Goal: Information Seeking & Learning: Stay updated

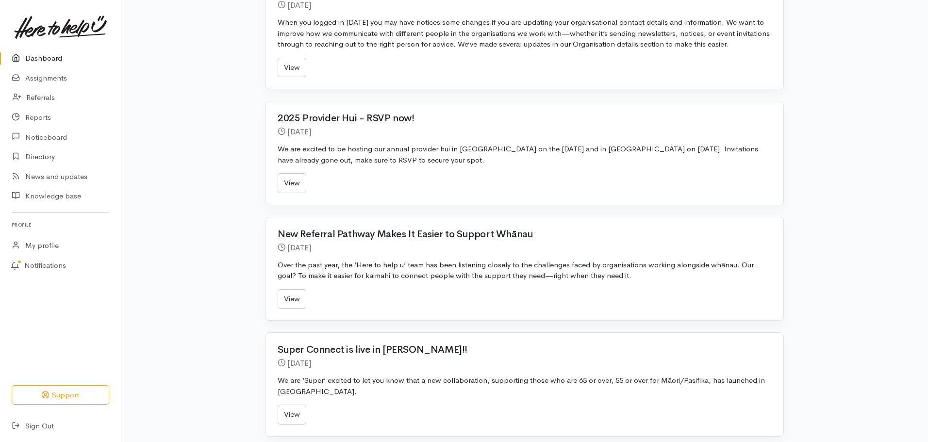
scroll to position [388, 0]
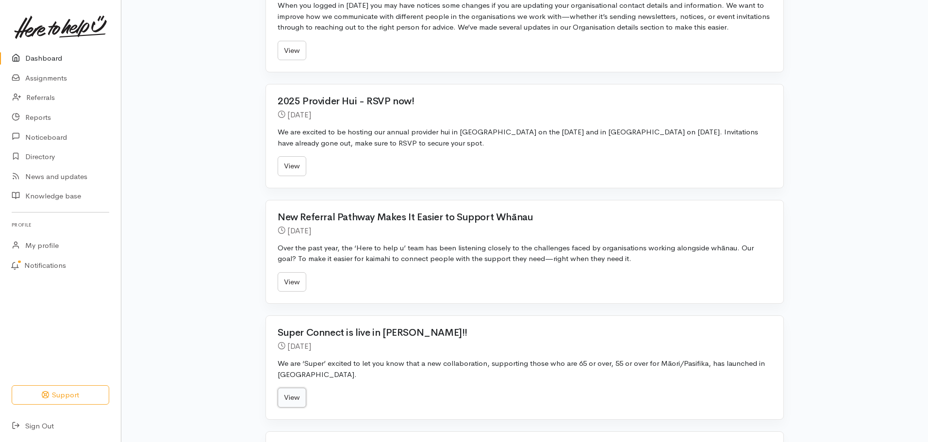
click at [291, 388] on link "View" at bounding box center [292, 398] width 29 height 20
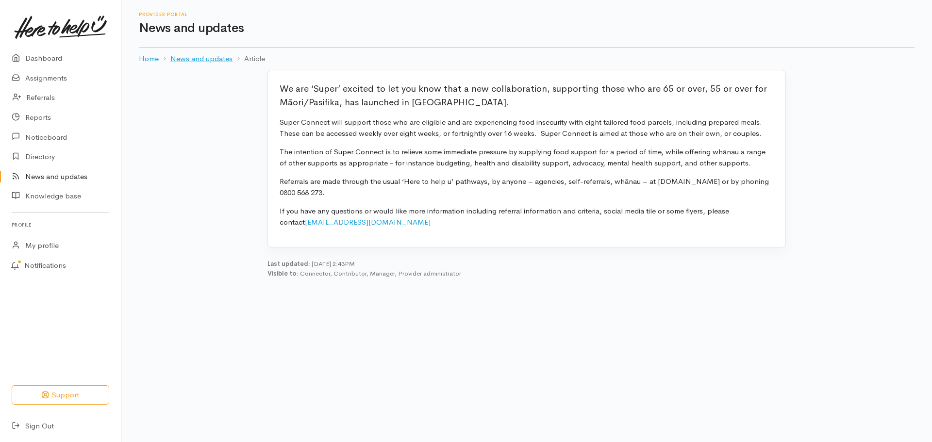
click at [227, 59] on link "News and updates" at bounding box center [201, 58] width 62 height 11
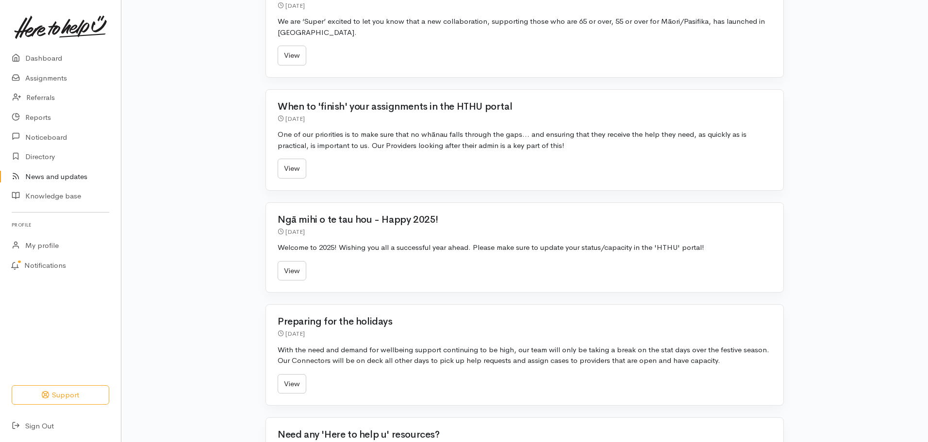
scroll to position [291, 0]
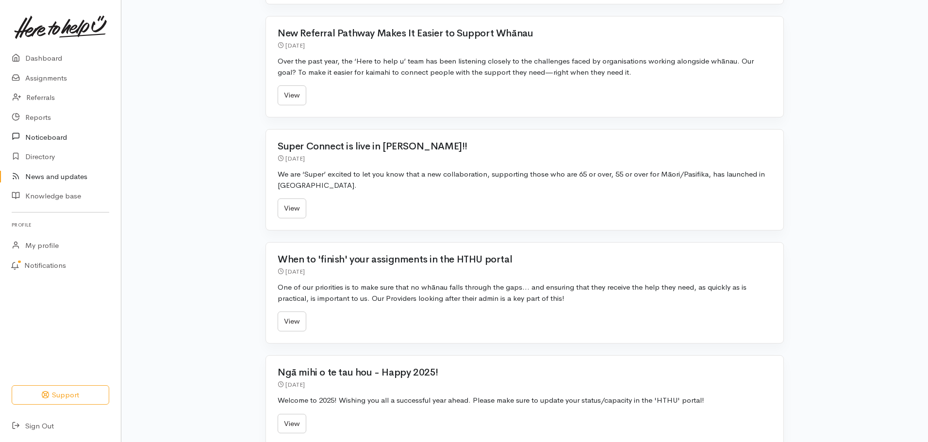
click at [45, 137] on link "Noticeboard" at bounding box center [60, 137] width 121 height 20
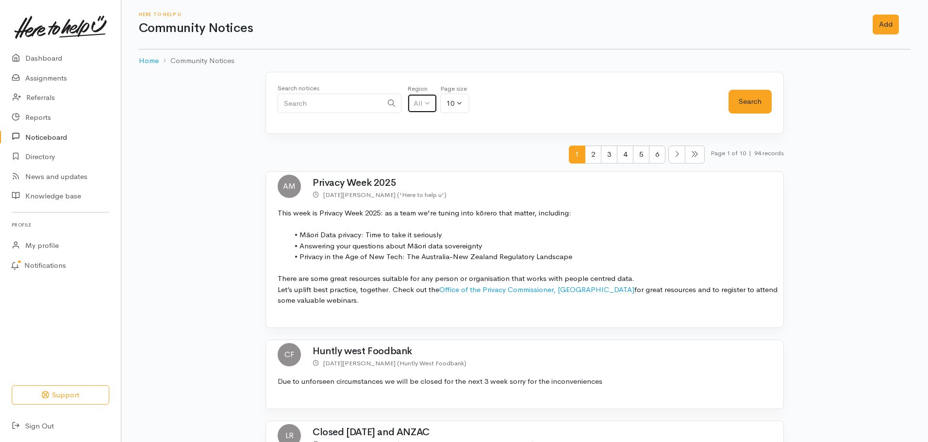
click at [420, 102] on button "All" at bounding box center [422, 104] width 30 height 20
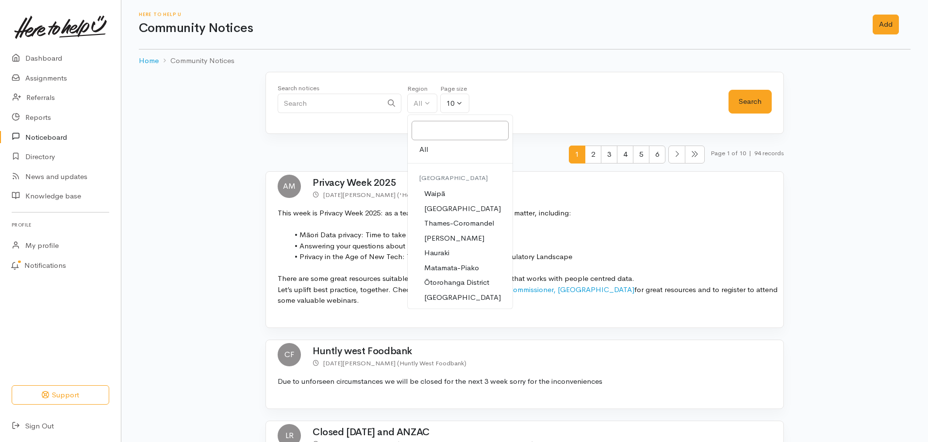
click at [451, 209] on span "Waikato District" at bounding box center [462, 208] width 77 height 11
select select "2"
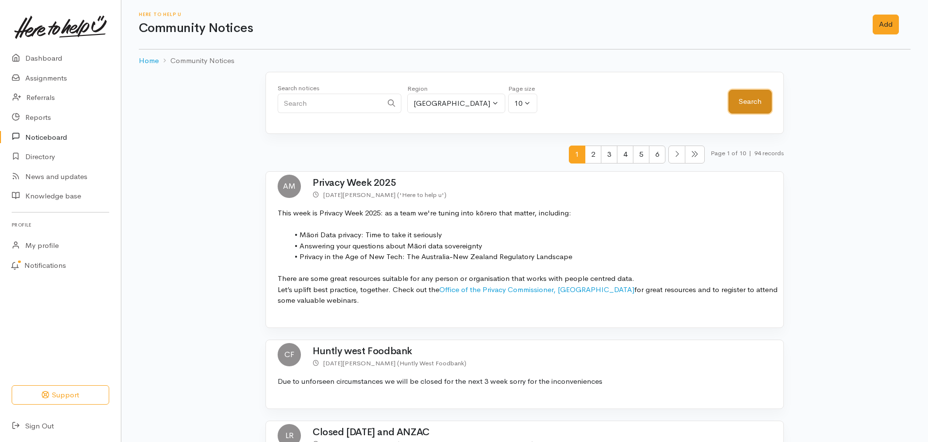
click at [758, 102] on button "Search" at bounding box center [749, 102] width 43 height 24
click at [41, 116] on link "Reports" at bounding box center [60, 118] width 121 height 20
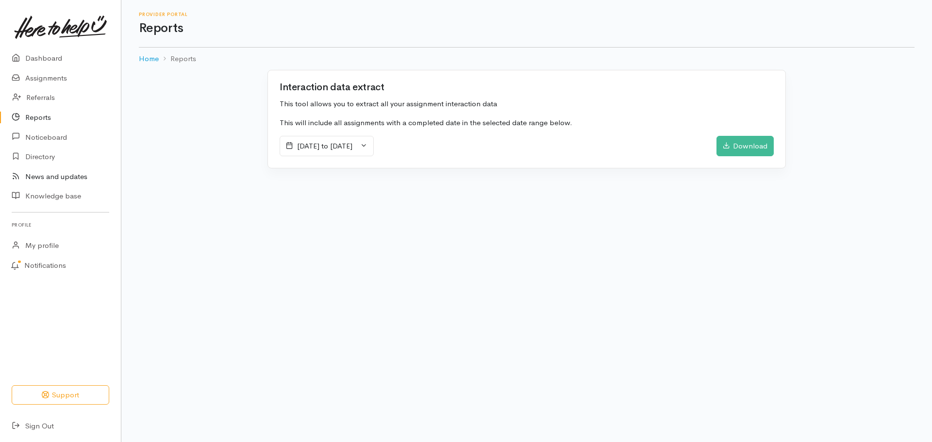
click at [48, 177] on link "News and updates" at bounding box center [60, 177] width 121 height 20
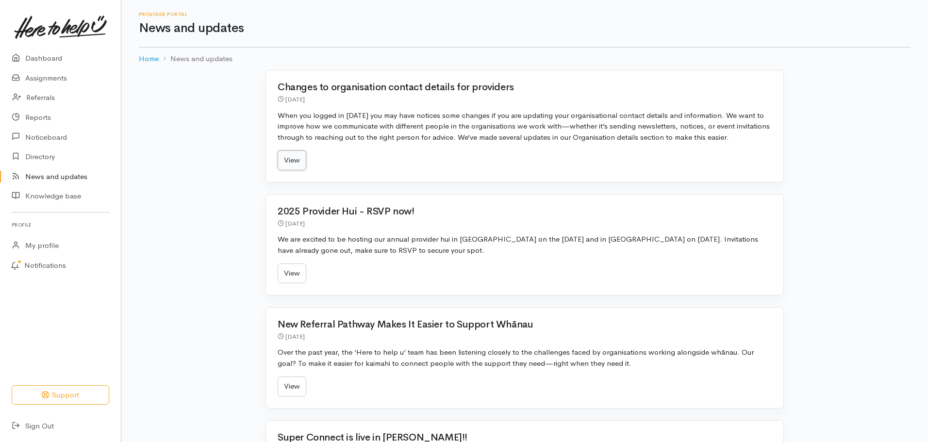
click at [287, 153] on link "View" at bounding box center [292, 160] width 29 height 20
